Goal: Task Accomplishment & Management: Use online tool/utility

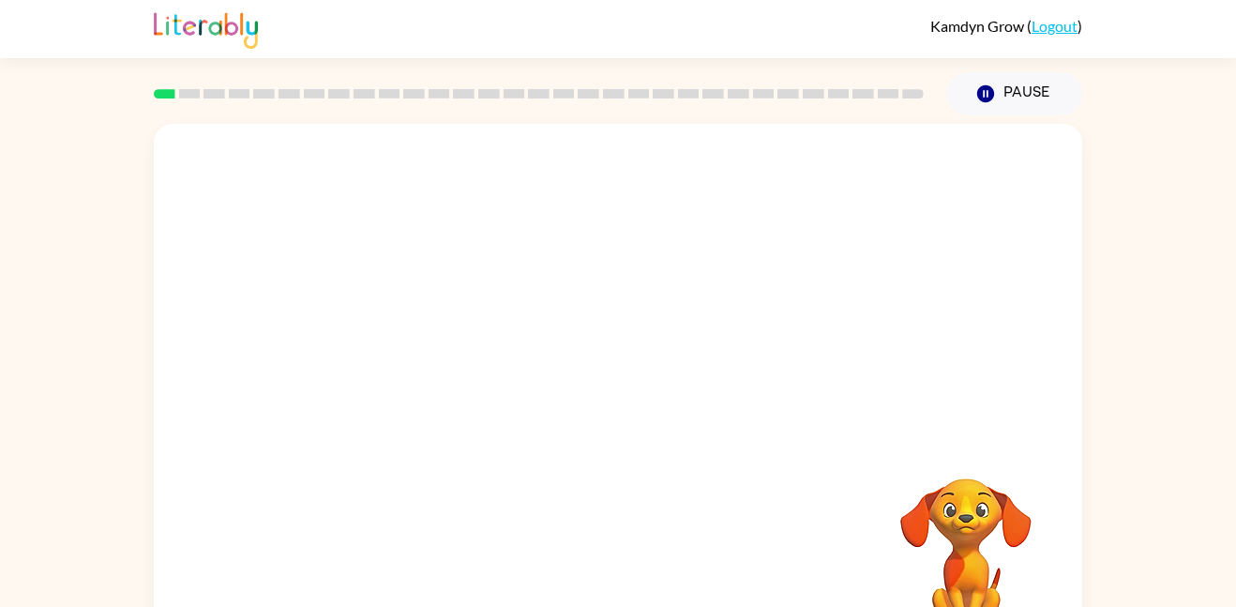
scroll to position [53, 0]
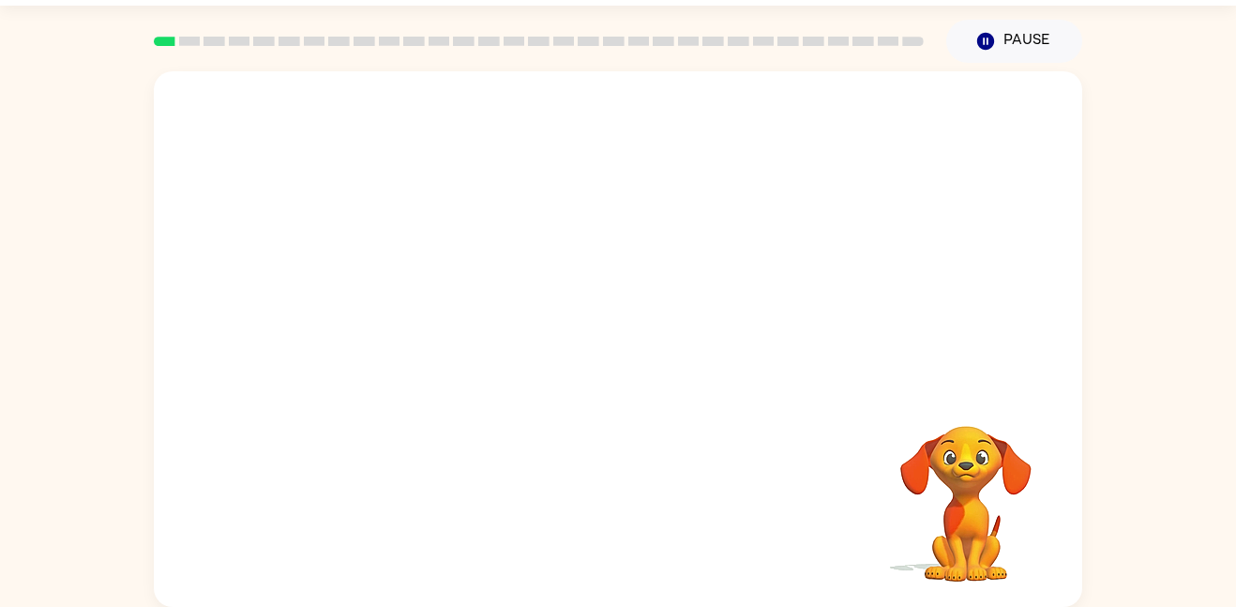
drag, startPoint x: 439, startPoint y: 259, endPoint x: 489, endPoint y: 264, distance: 49.9
click at [489, 264] on video "Your browser must support playing .mp4 files to use Literably. Please try using…" at bounding box center [618, 228] width 928 height 315
click at [495, 266] on video "Your browser must support playing .mp4 files to use Literably. Please try using…" at bounding box center [618, 228] width 928 height 315
click at [500, 268] on video "Your browser must support playing .mp4 files to use Literably. Please try using…" at bounding box center [618, 228] width 928 height 315
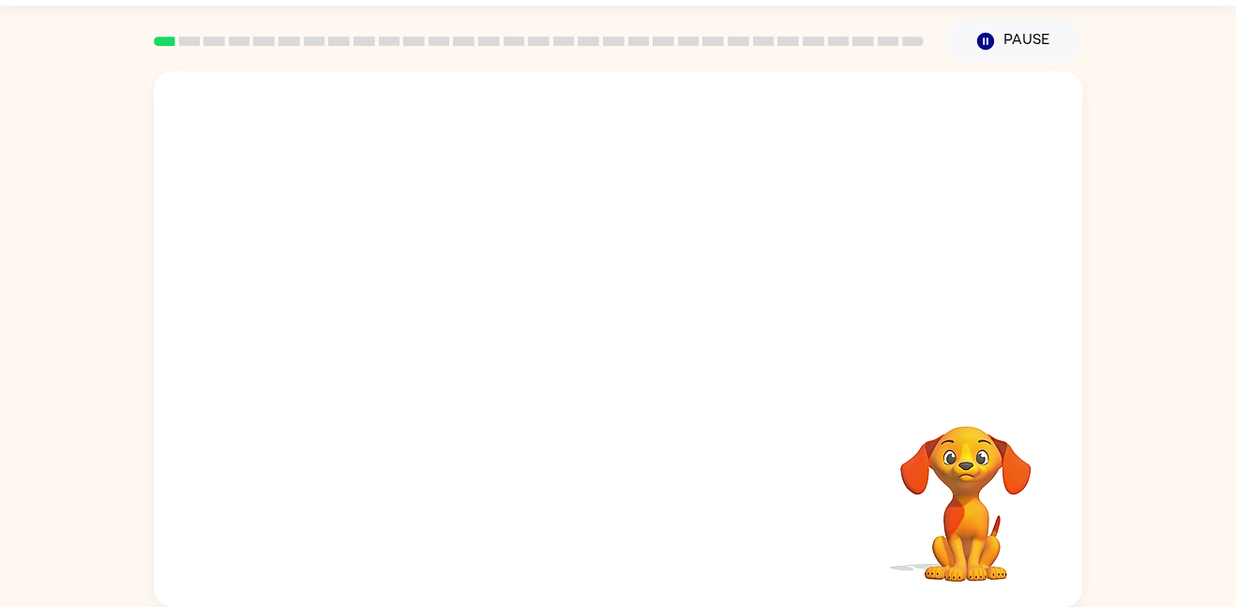
click at [678, 249] on video "Your browser must support playing .mp4 files to use Literably. Please try using…" at bounding box center [618, 228] width 928 height 315
click at [814, 279] on video "Your browser must support playing .mp4 files to use Literably. Please try using…" at bounding box center [618, 228] width 928 height 315
click at [518, 272] on video "Your browser must support playing .mp4 files to use Literably. Please try using…" at bounding box center [618, 228] width 928 height 315
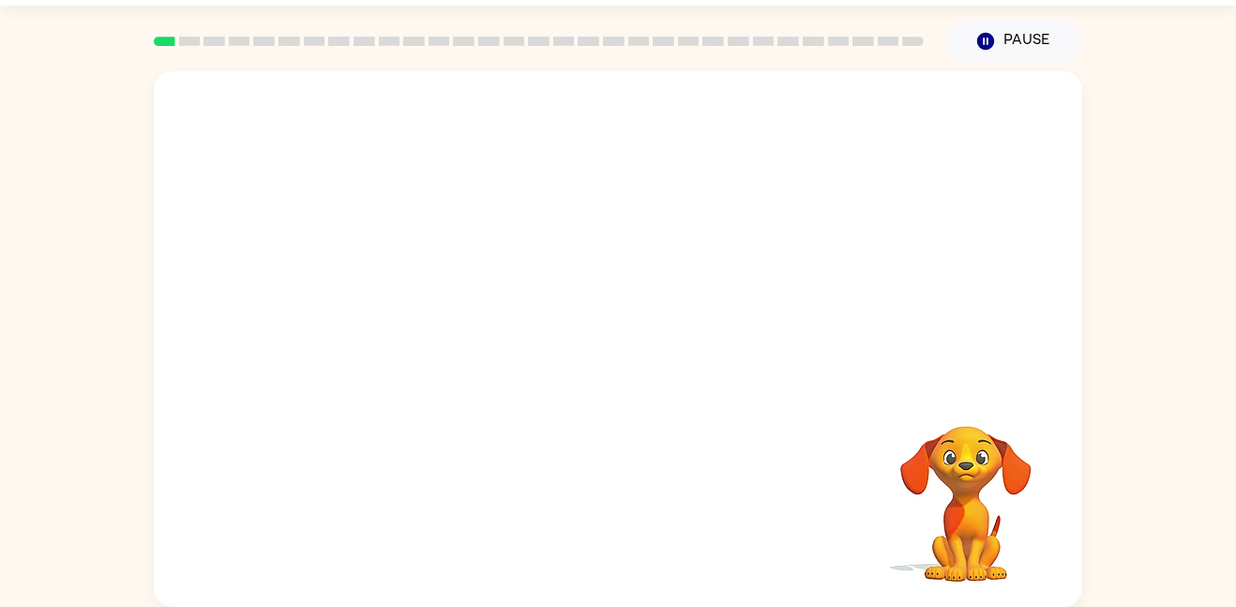
click at [518, 272] on video "Your browser must support playing .mp4 files to use Literably. Please try using…" at bounding box center [618, 228] width 928 height 315
click at [563, 312] on video "Your browser must support playing .mp4 files to use Literably. Please try using…" at bounding box center [618, 228] width 928 height 315
click at [586, 330] on button "button" at bounding box center [618, 348] width 120 height 68
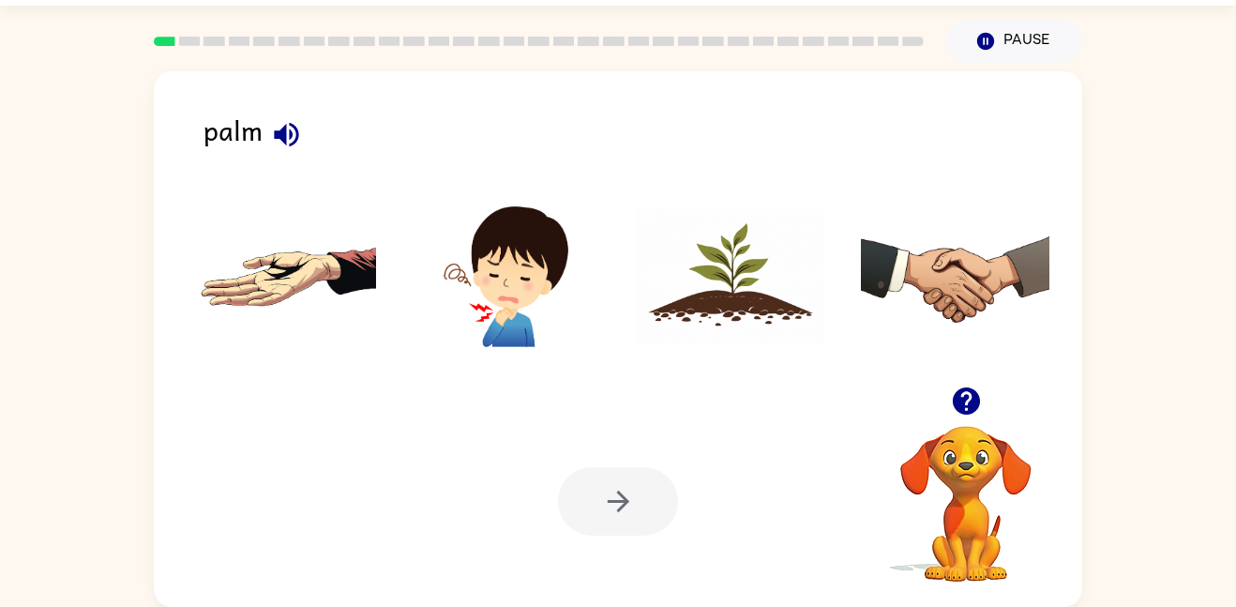
click at [287, 140] on icon "button" at bounding box center [286, 134] width 33 height 33
click at [303, 271] on img at bounding box center [281, 276] width 189 height 141
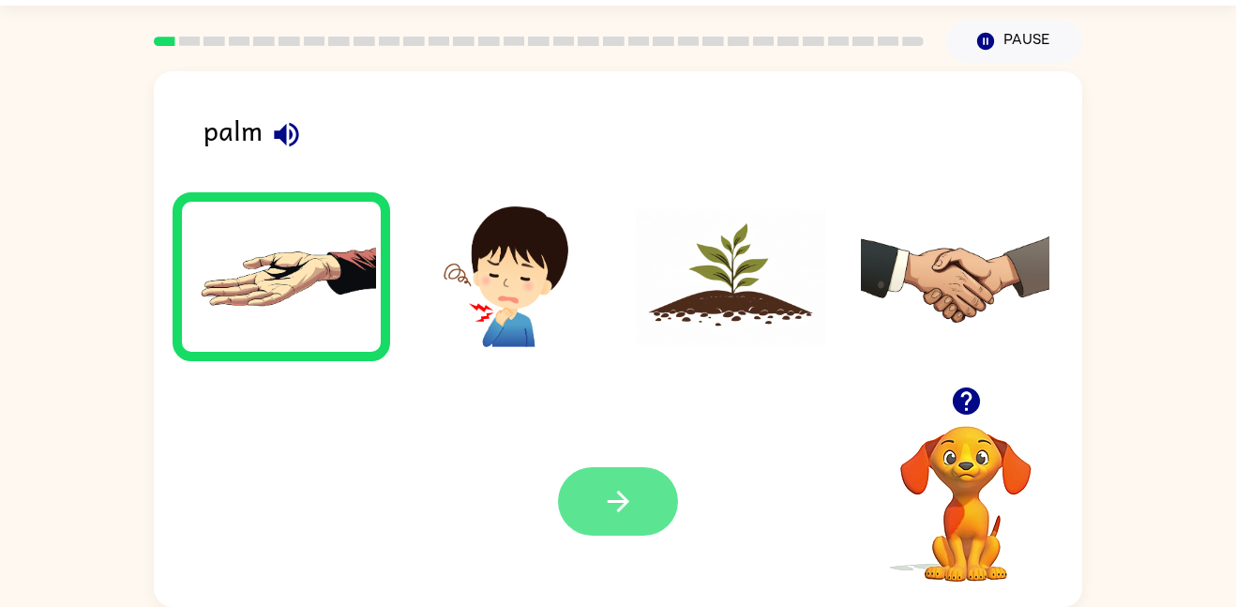
click at [611, 519] on button "button" at bounding box center [618, 501] width 120 height 68
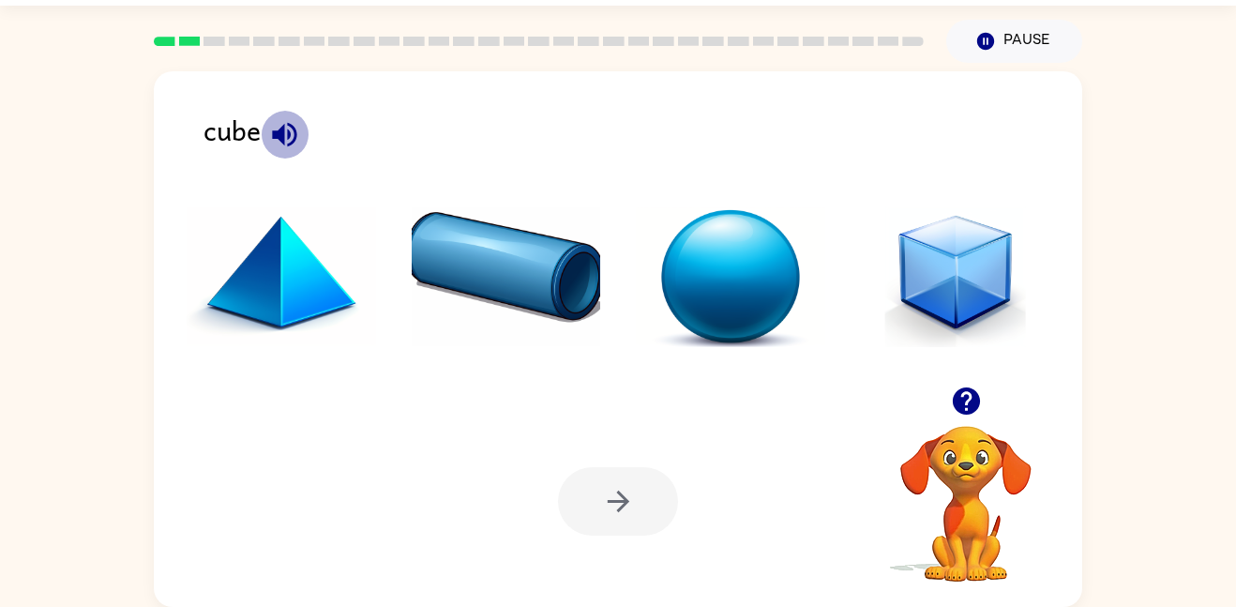
click at [285, 135] on icon "button" at bounding box center [284, 134] width 33 height 33
click at [926, 251] on img at bounding box center [955, 276] width 189 height 141
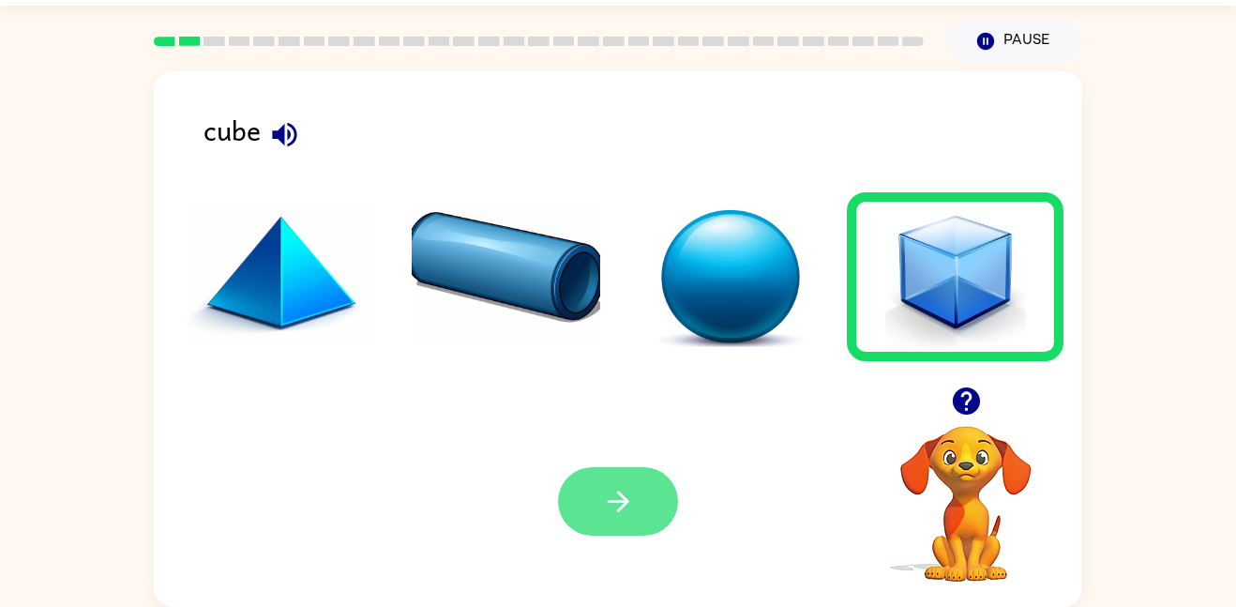
click at [614, 508] on icon "button" at bounding box center [618, 501] width 33 height 33
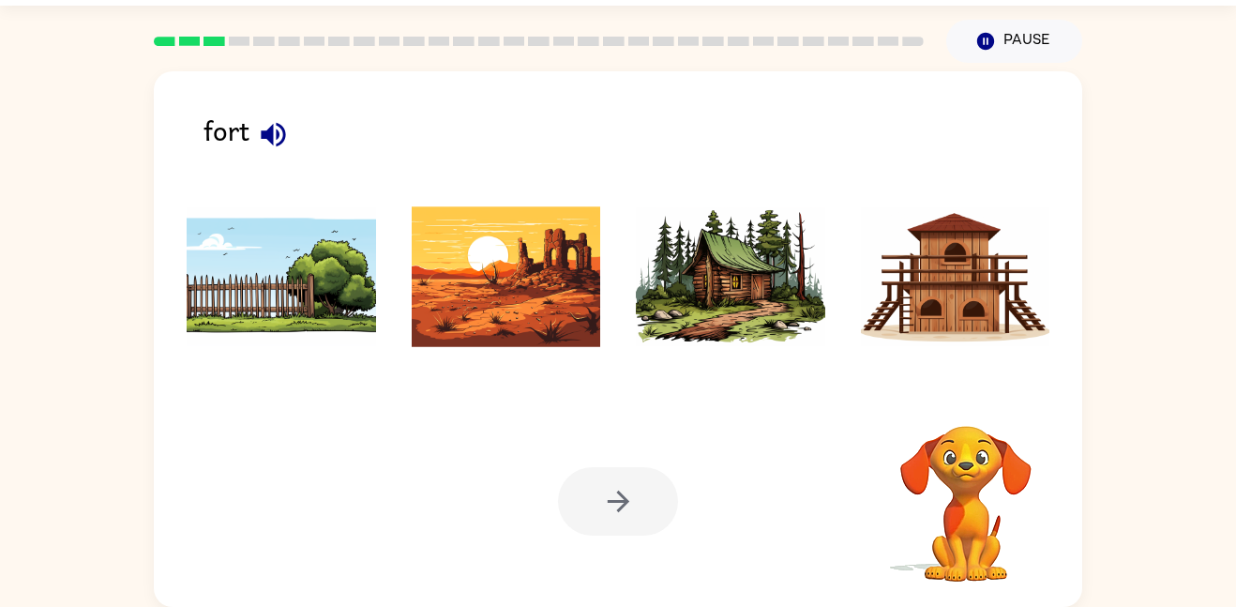
click at [266, 131] on icon "button" at bounding box center [273, 134] width 24 height 24
click at [973, 289] on img at bounding box center [955, 276] width 189 height 141
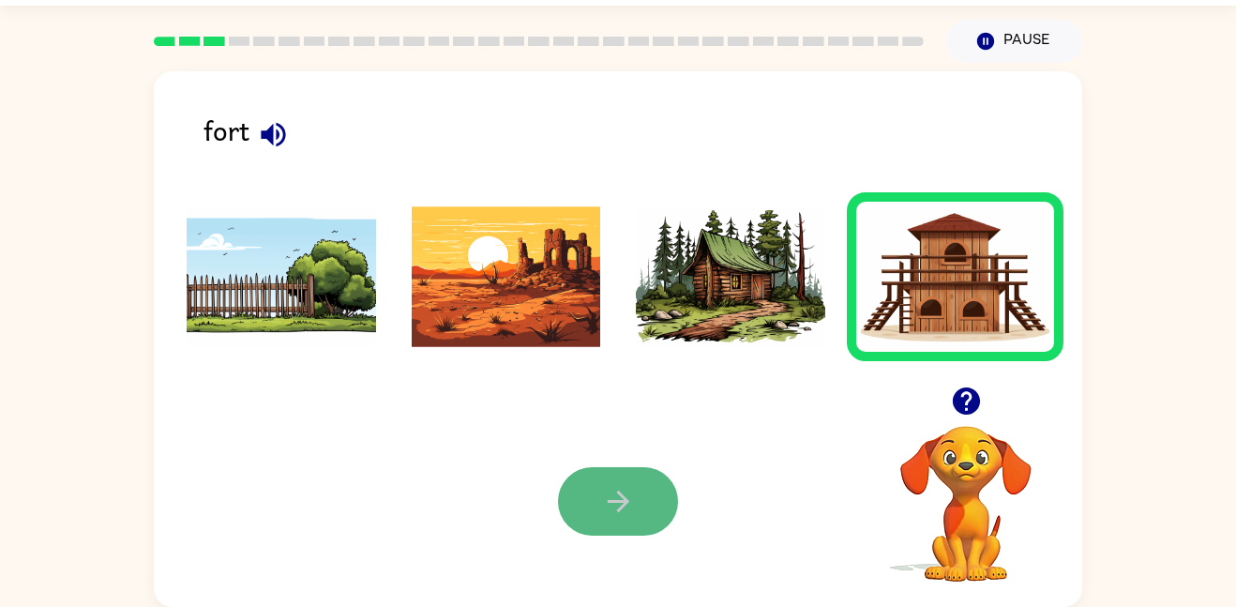
click at [613, 509] on icon "button" at bounding box center [618, 501] width 33 height 33
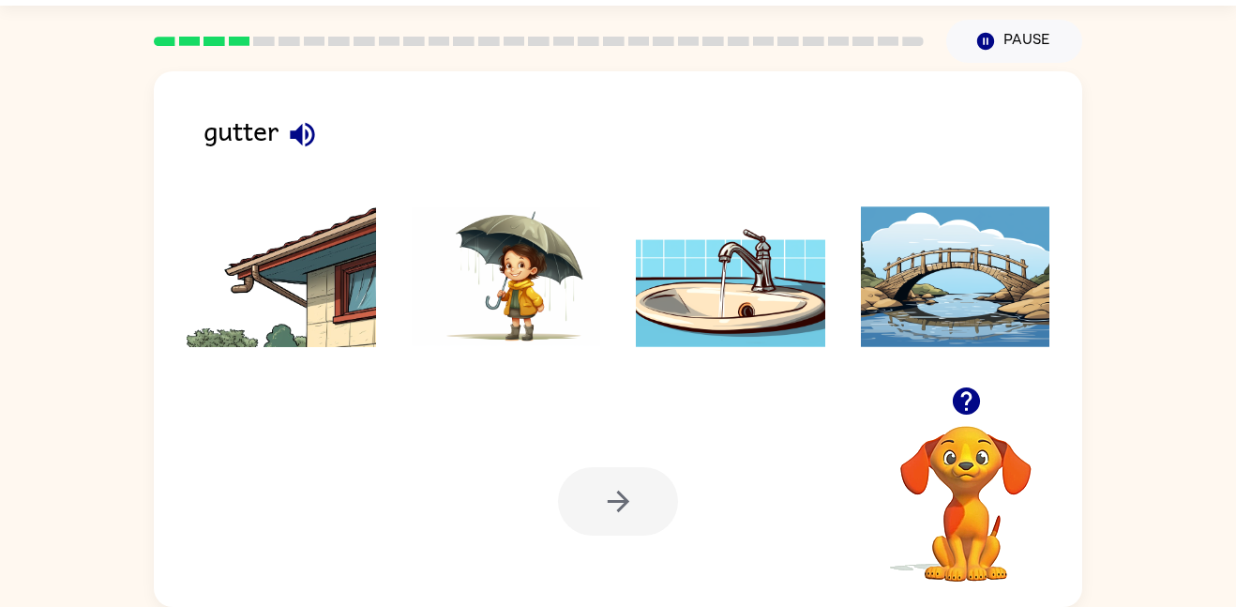
click at [283, 132] on button "button" at bounding box center [303, 135] width 48 height 48
click at [259, 227] on img at bounding box center [281, 276] width 189 height 141
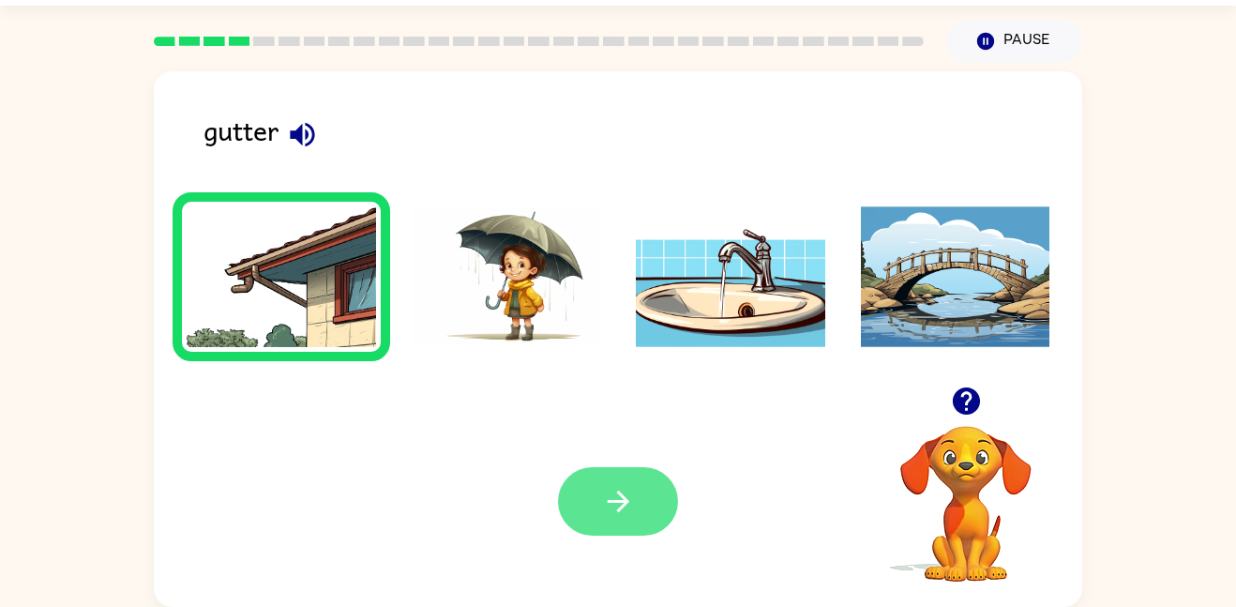
click at [599, 531] on button "button" at bounding box center [618, 501] width 120 height 68
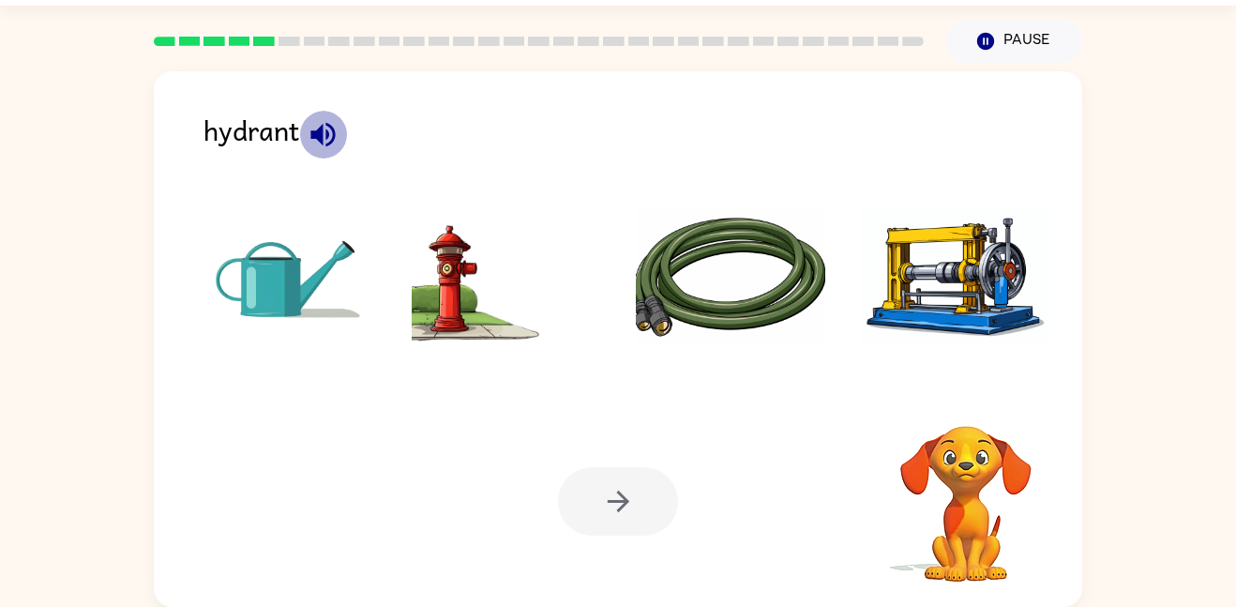
click at [327, 121] on icon "button" at bounding box center [323, 134] width 33 height 33
click at [531, 248] on img at bounding box center [506, 276] width 189 height 141
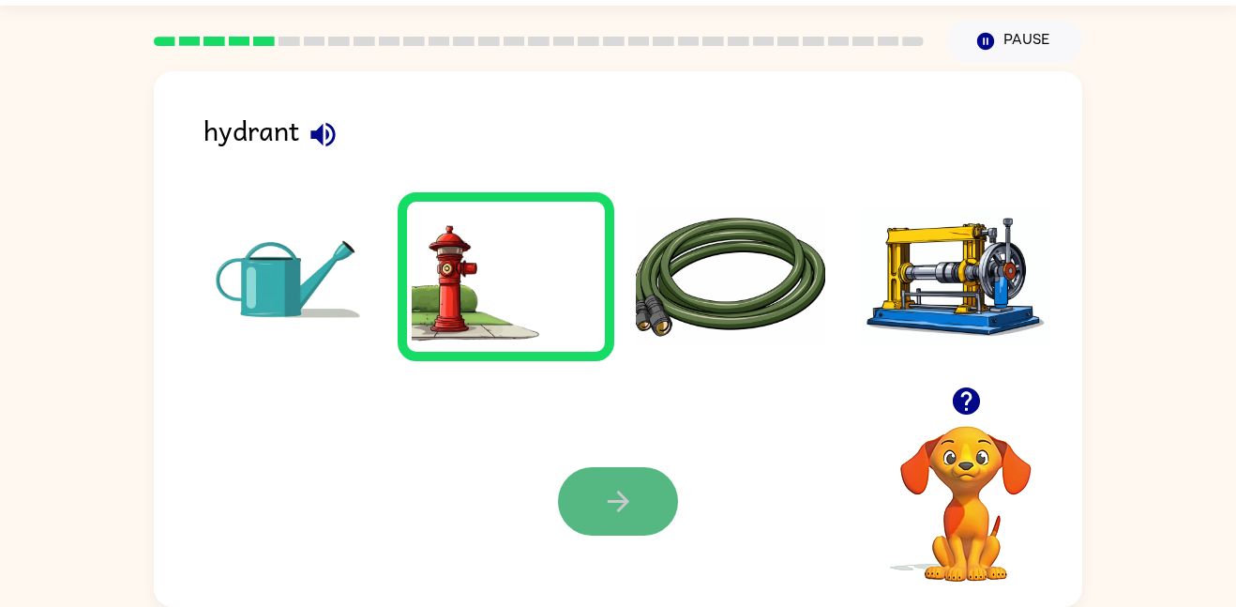
click at [653, 470] on button "button" at bounding box center [618, 501] width 120 height 68
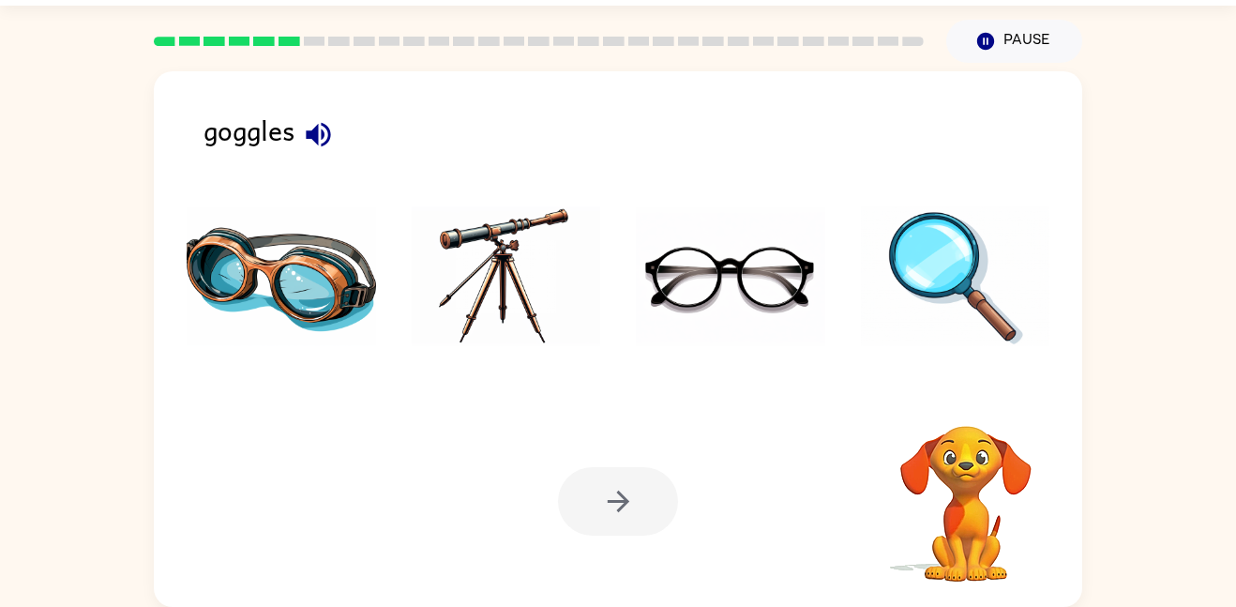
click at [323, 145] on icon "button" at bounding box center [318, 134] width 33 height 33
click at [334, 265] on img at bounding box center [281, 276] width 189 height 141
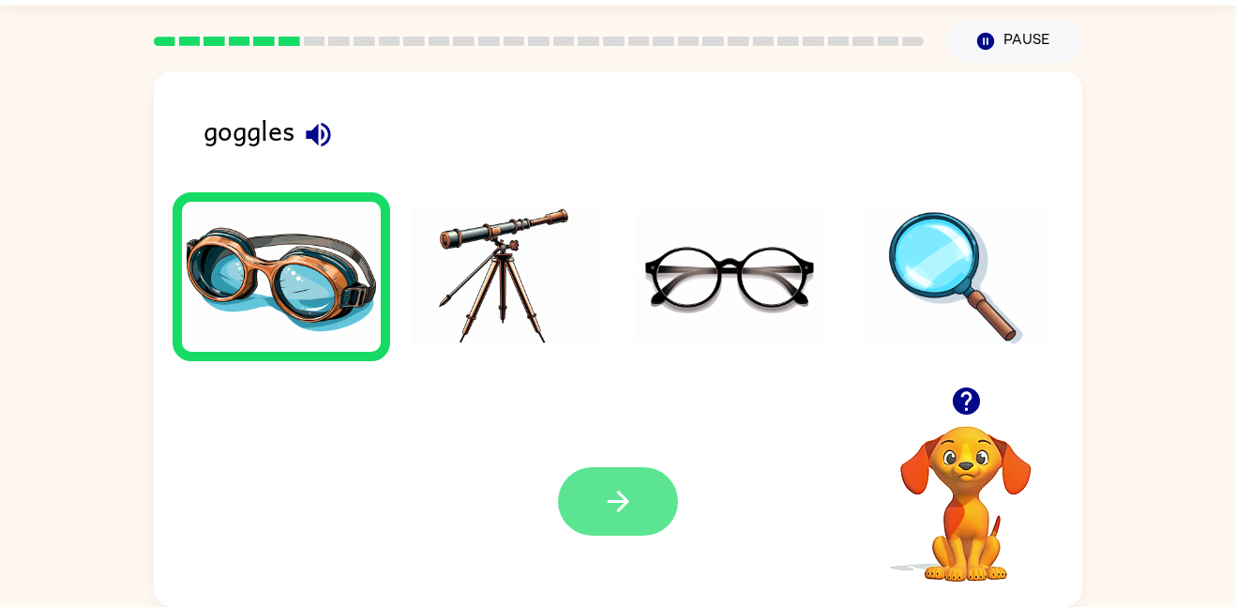
click at [586, 480] on button "button" at bounding box center [618, 501] width 120 height 68
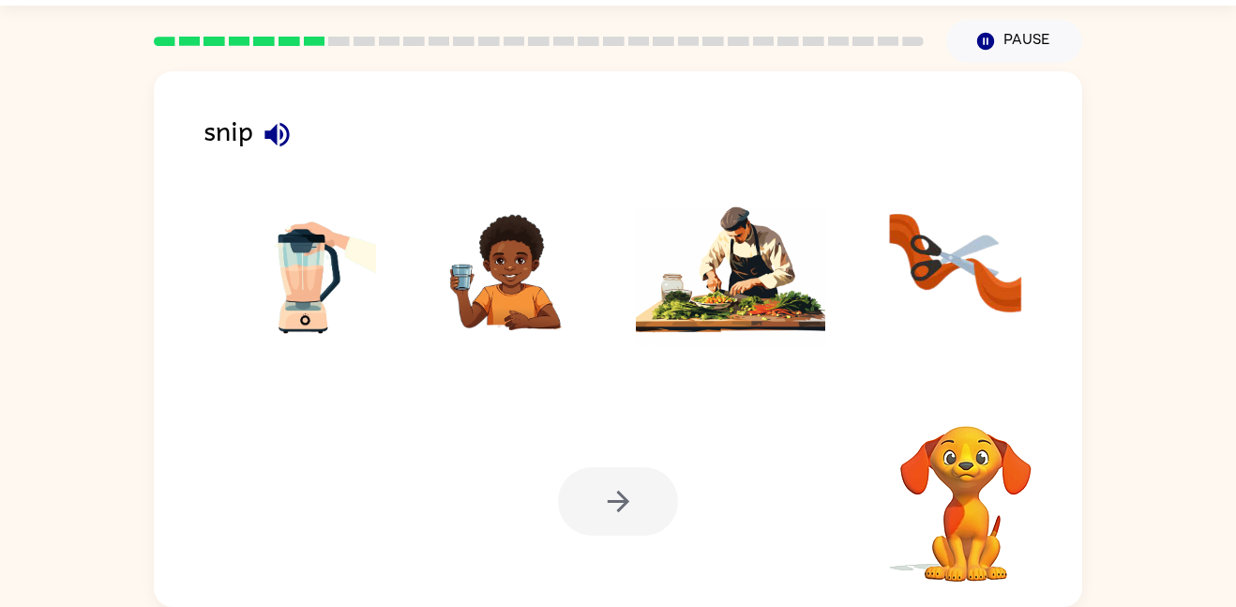
click at [279, 121] on icon "button" at bounding box center [277, 134] width 33 height 33
click at [930, 278] on img at bounding box center [955, 276] width 189 height 141
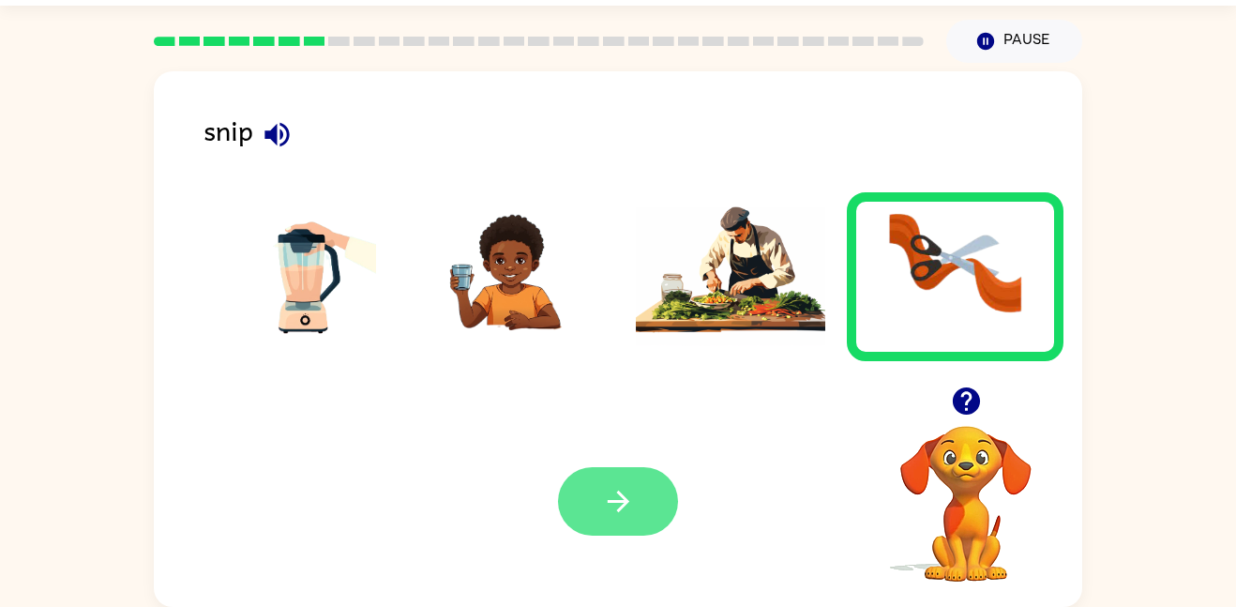
click at [669, 484] on button "button" at bounding box center [618, 501] width 120 height 68
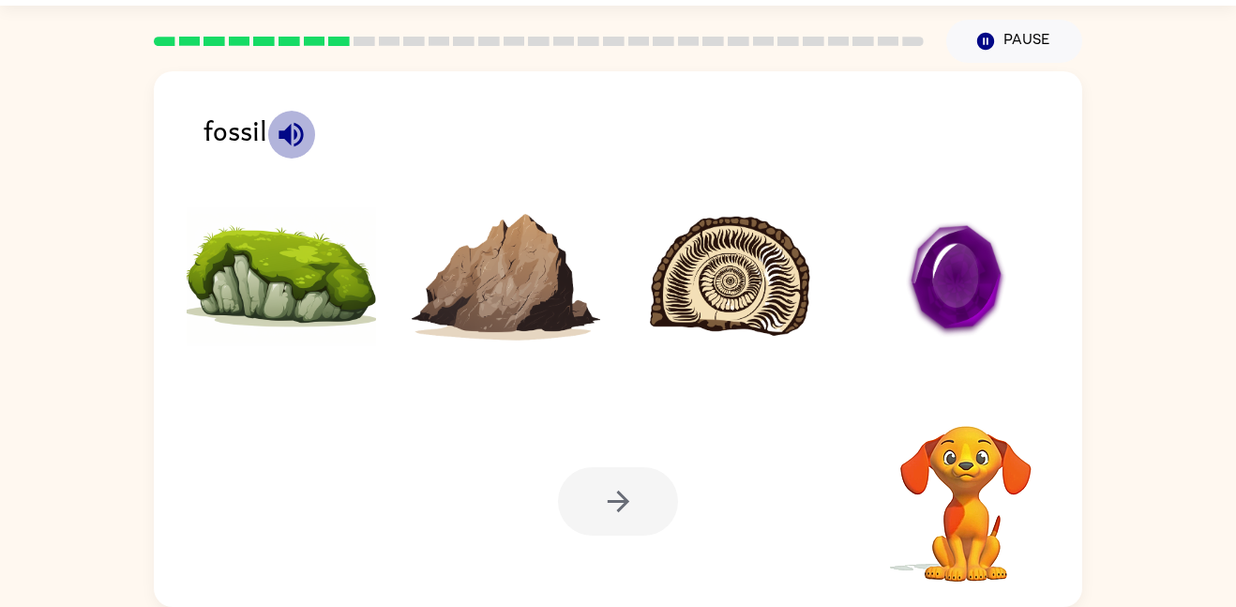
click at [280, 130] on icon "button" at bounding box center [291, 134] width 24 height 24
click at [750, 248] on img at bounding box center [730, 276] width 189 height 141
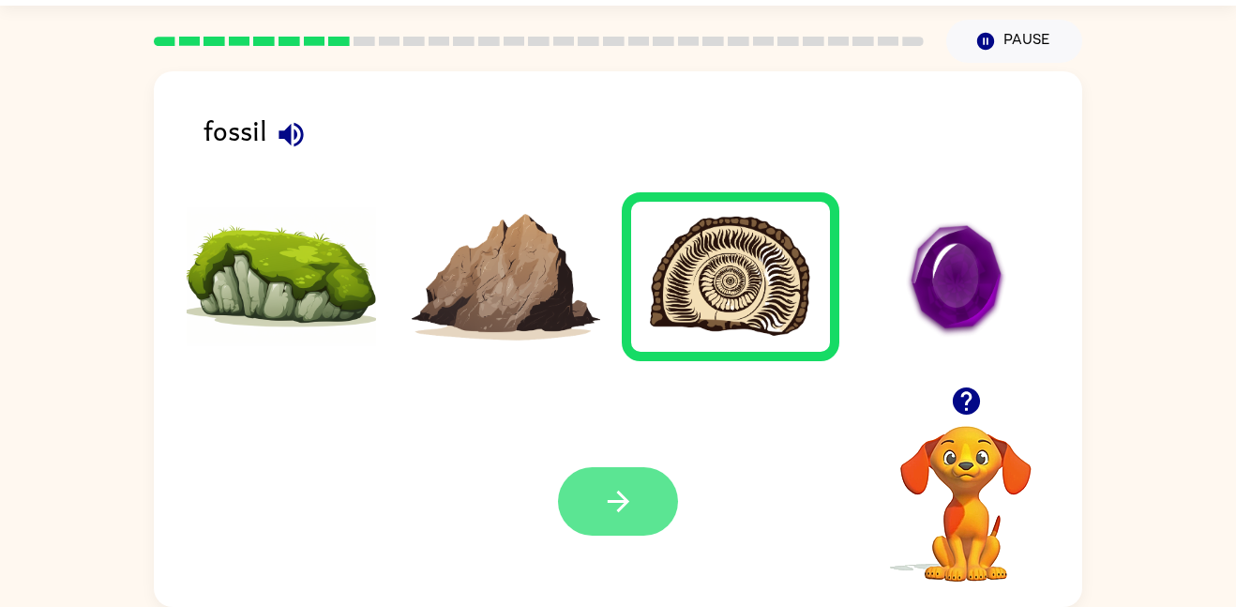
click at [648, 487] on button "button" at bounding box center [618, 501] width 120 height 68
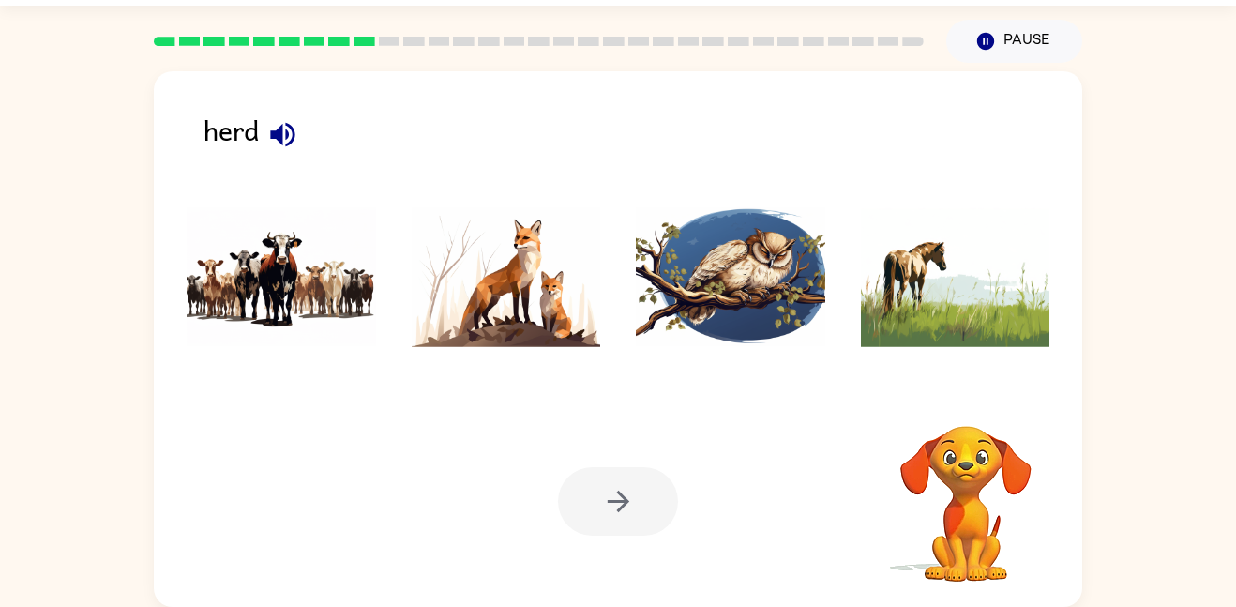
click at [284, 134] on icon "button" at bounding box center [282, 134] width 33 height 33
click at [304, 298] on img at bounding box center [281, 276] width 189 height 141
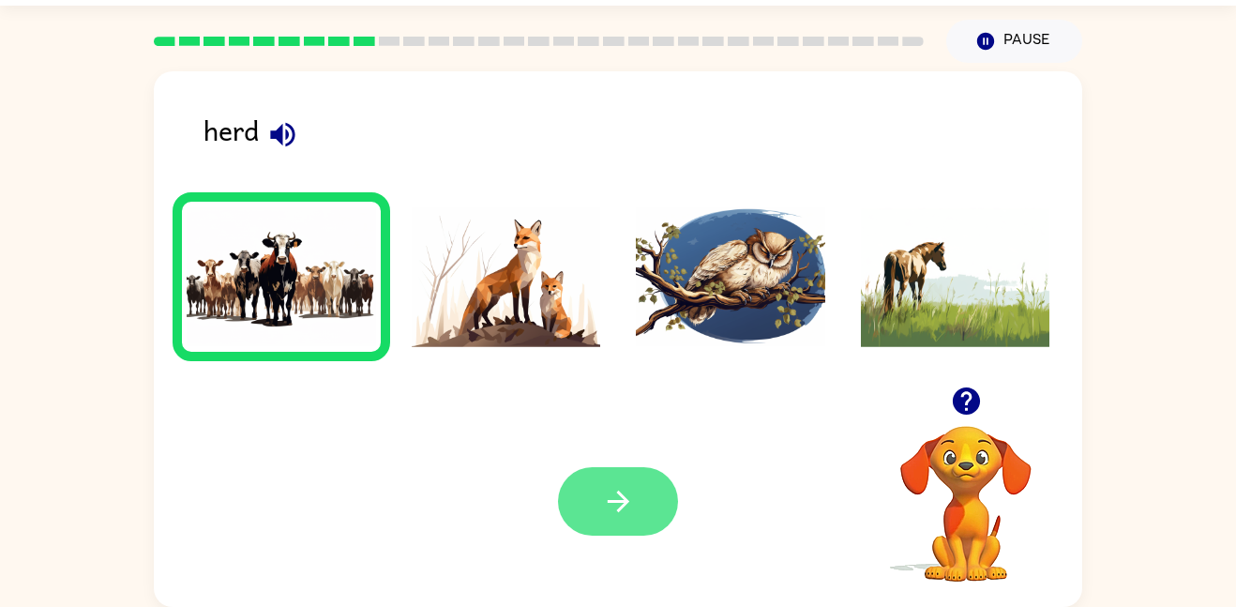
click at [582, 484] on button "button" at bounding box center [618, 501] width 120 height 68
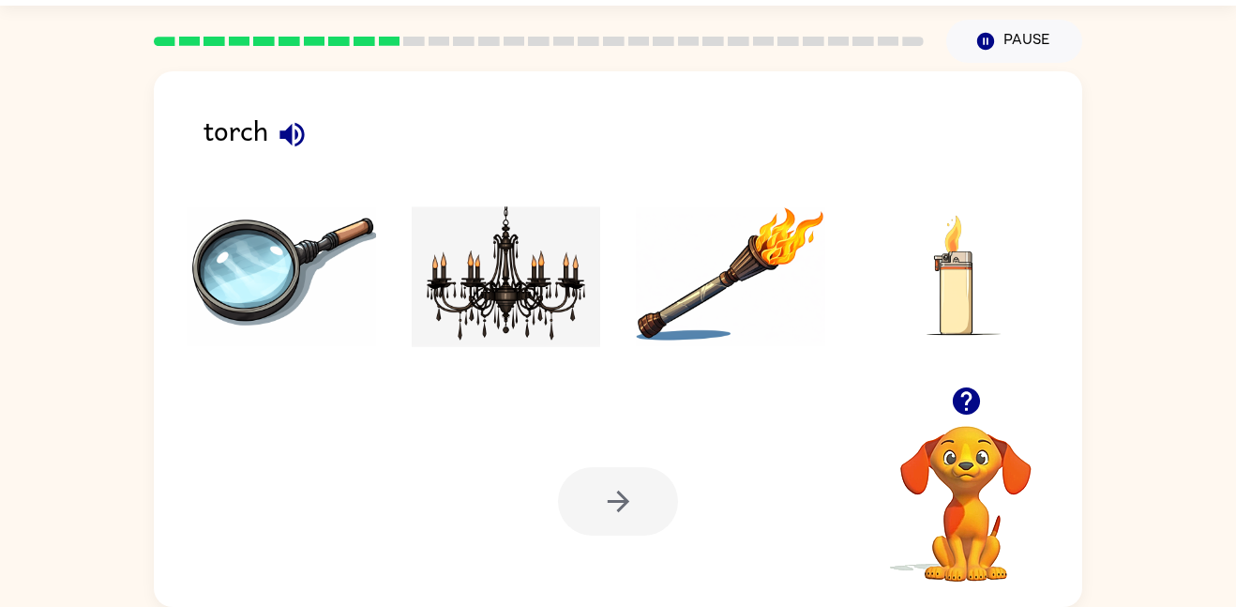
click at [680, 259] on img at bounding box center [730, 276] width 189 height 141
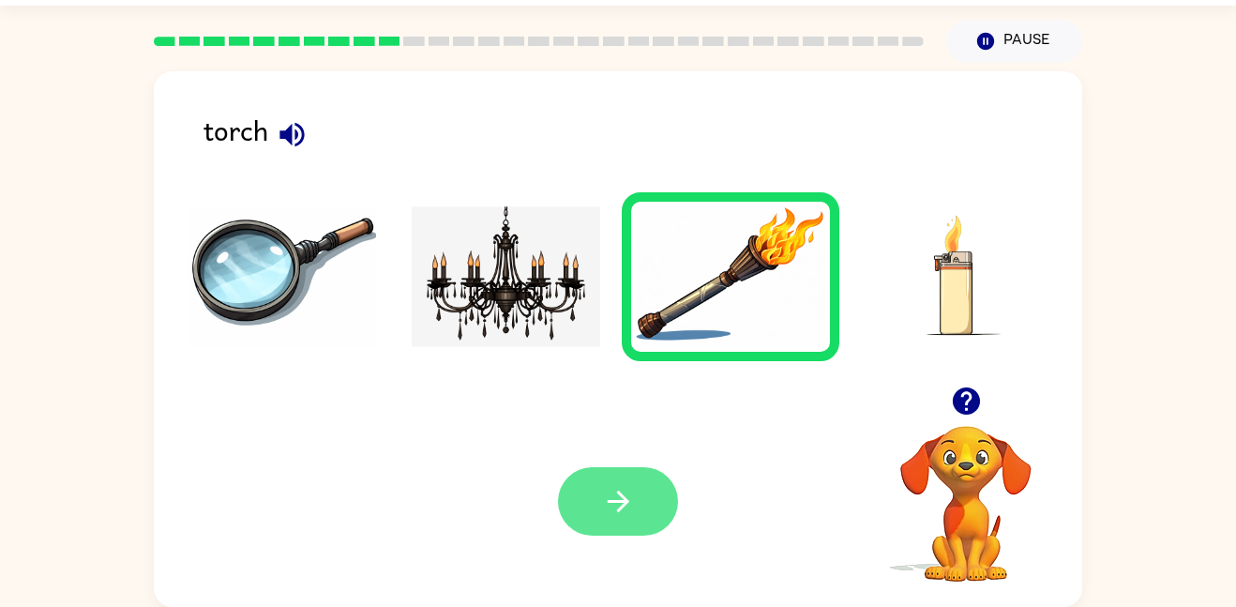
click at [589, 513] on button "button" at bounding box center [618, 501] width 120 height 68
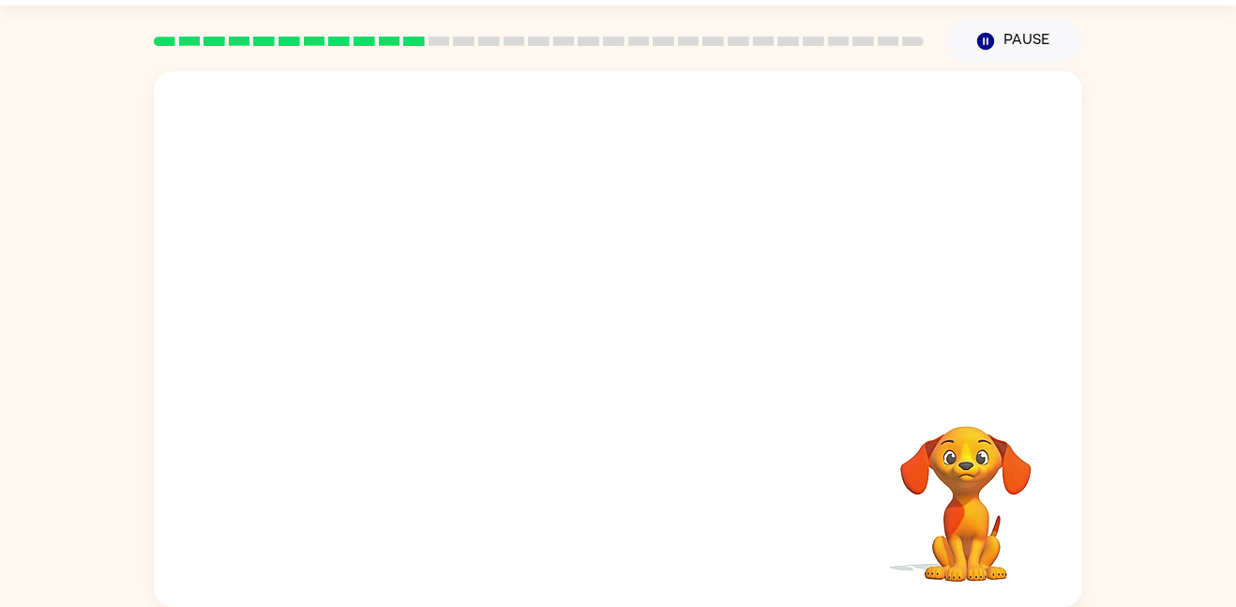
click at [162, 219] on div at bounding box center [618, 228] width 928 height 315
click at [987, 490] on video "Your browser must support playing .mp4 files to use Literably. Please try using…" at bounding box center [966, 491] width 188 height 188
click at [841, 112] on video "Your browser must support playing .mp4 files to use Literably. Please try using…" at bounding box center [618, 228] width 928 height 315
click at [1047, 37] on button "Pause Pause" at bounding box center [1014, 41] width 136 height 43
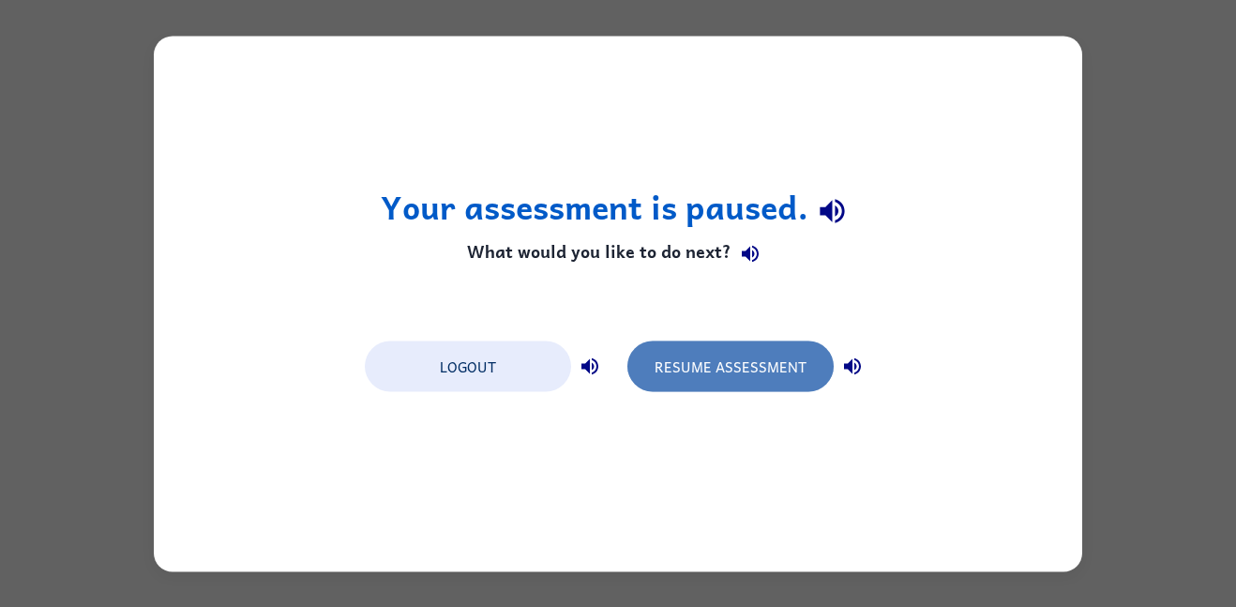
click at [697, 345] on button "Resume Assessment" at bounding box center [730, 365] width 206 height 51
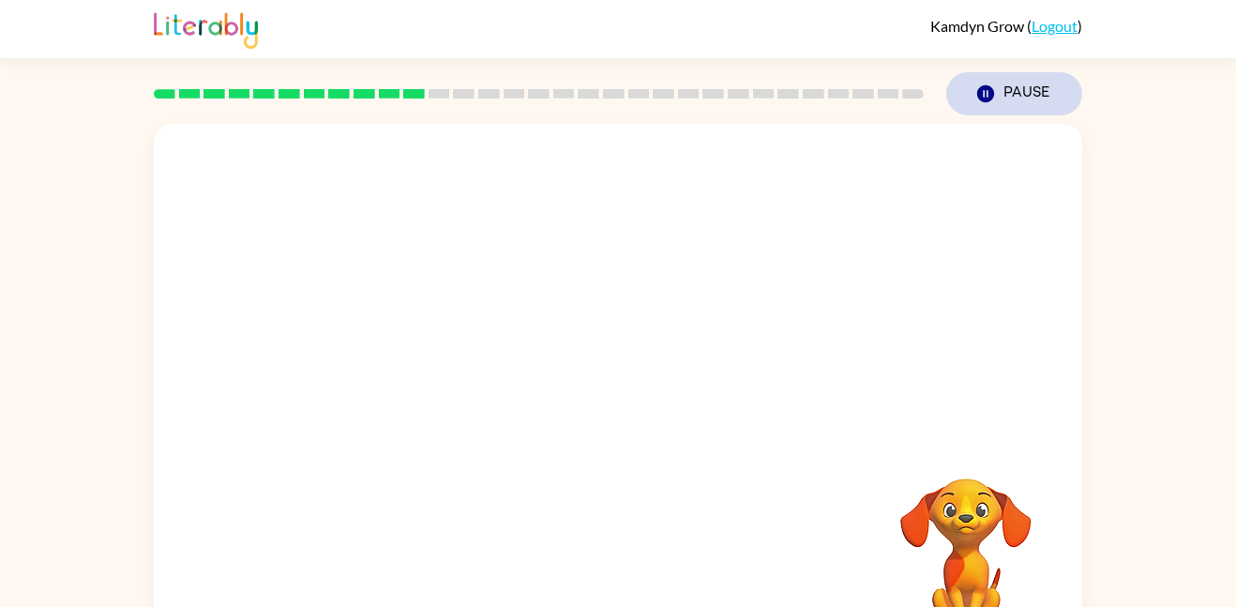
click at [1031, 78] on button "Pause Pause" at bounding box center [1014, 93] width 136 height 43
